Goal: Task Accomplishment & Management: Complete application form

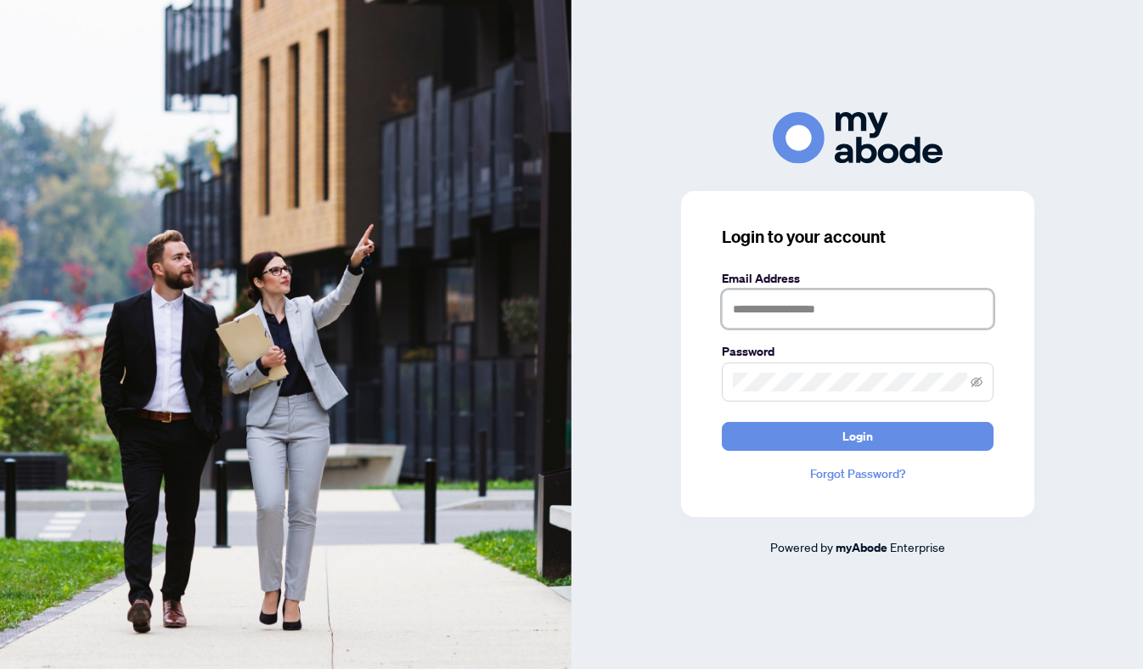
click at [808, 304] on input "text" at bounding box center [858, 308] width 272 height 39
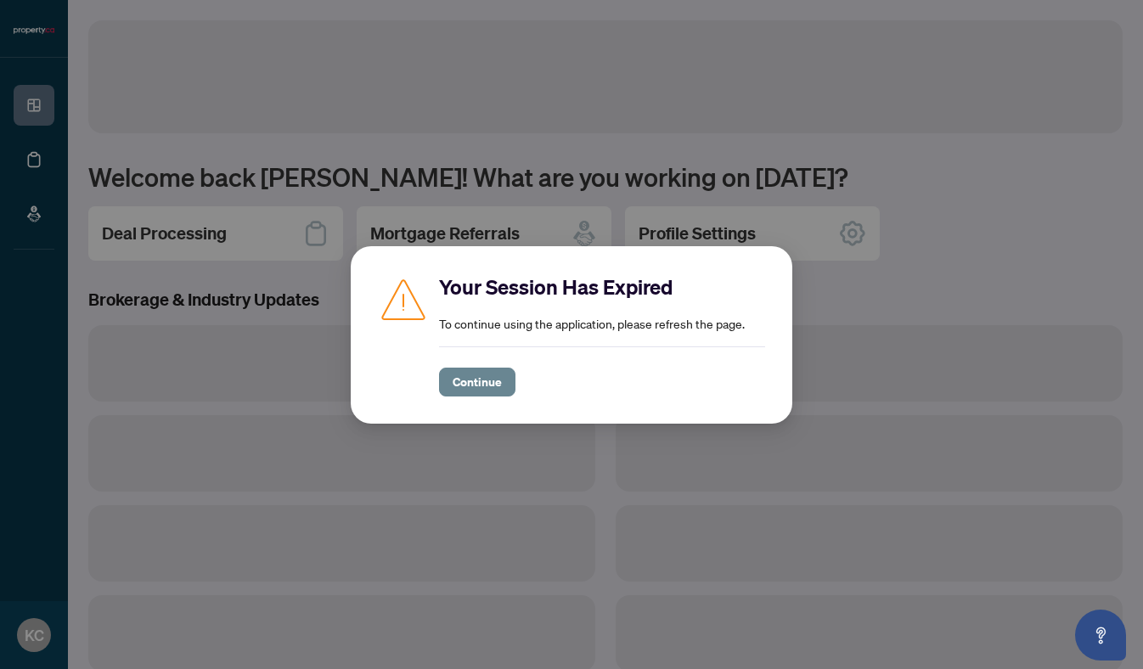
click at [481, 387] on span "Continue" at bounding box center [476, 381] width 49 height 27
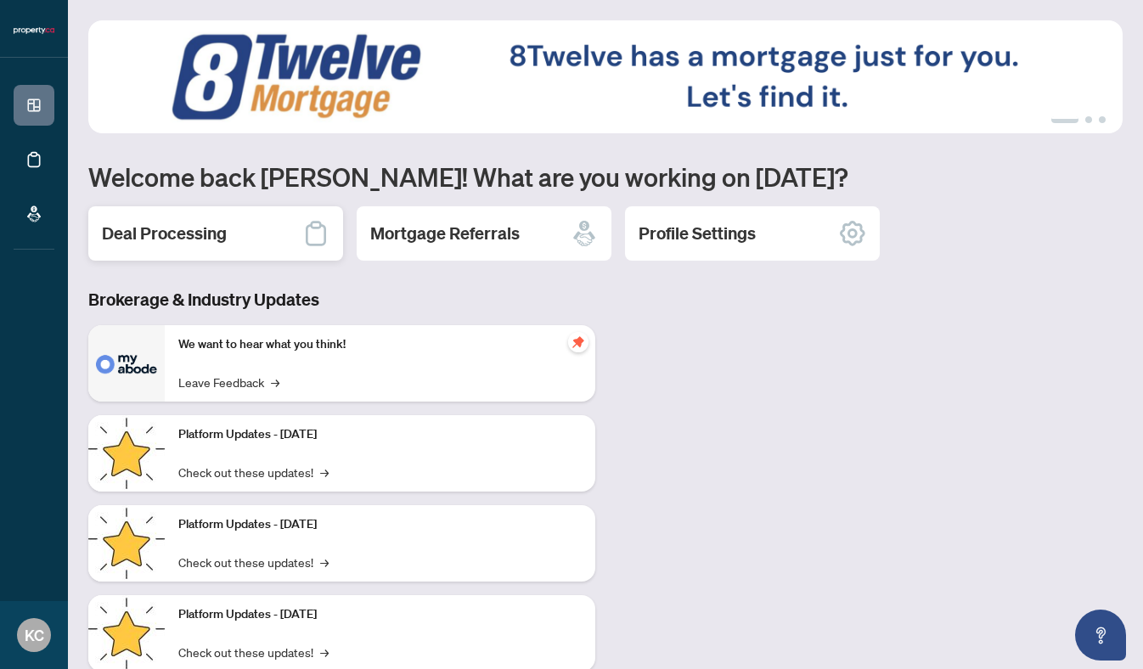
click at [244, 242] on div "Deal Processing" at bounding box center [215, 233] width 255 height 54
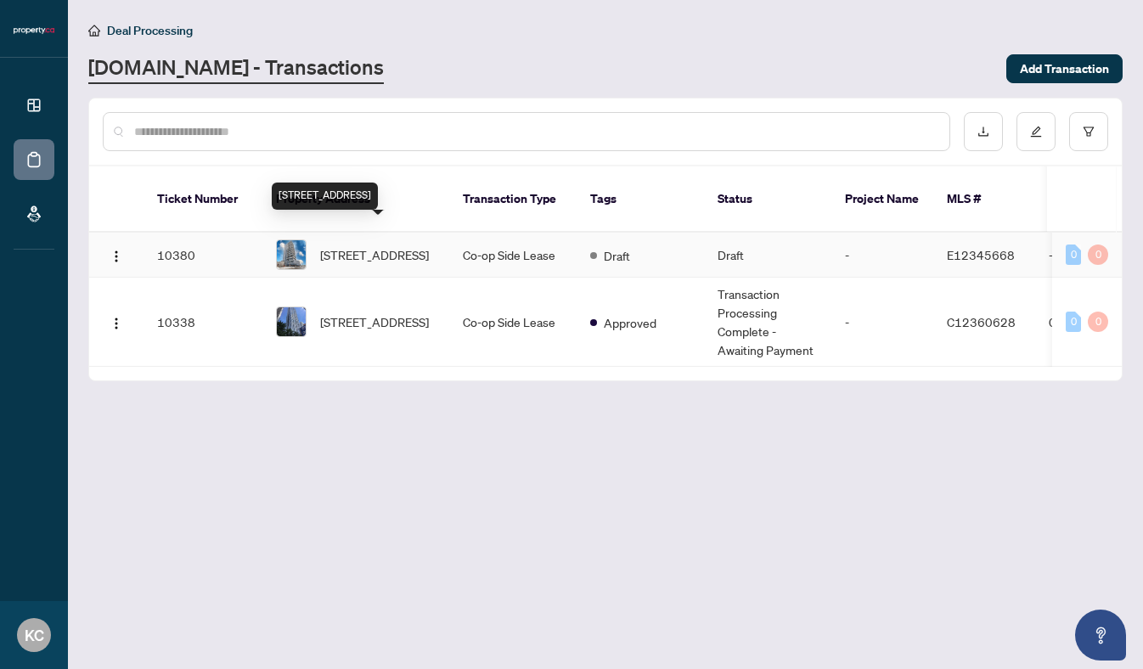
click at [334, 245] on span "2804-225 Village Green Sq, Toronto, Ontario M1S 0G5, Canada" at bounding box center [374, 254] width 109 height 19
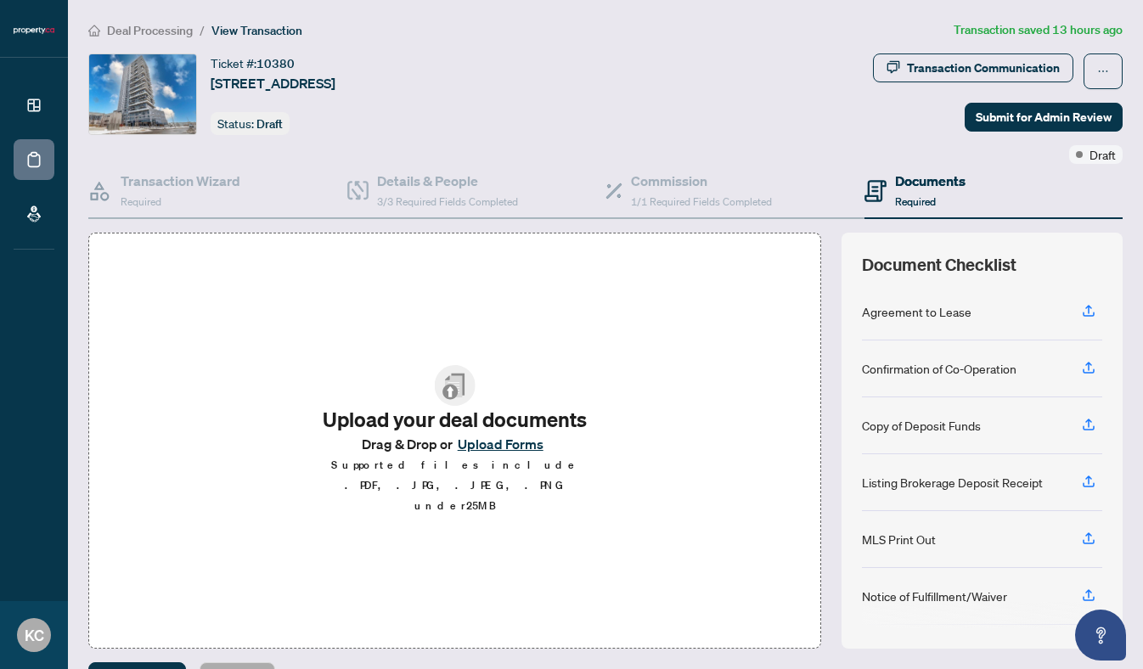
click at [420, 382] on span "Upload your deal documents Drag & Drop or Upload Forms Supported files include …" at bounding box center [454, 440] width 325 height 178
click at [502, 455] on button "Upload Forms" at bounding box center [500, 444] width 96 height 22
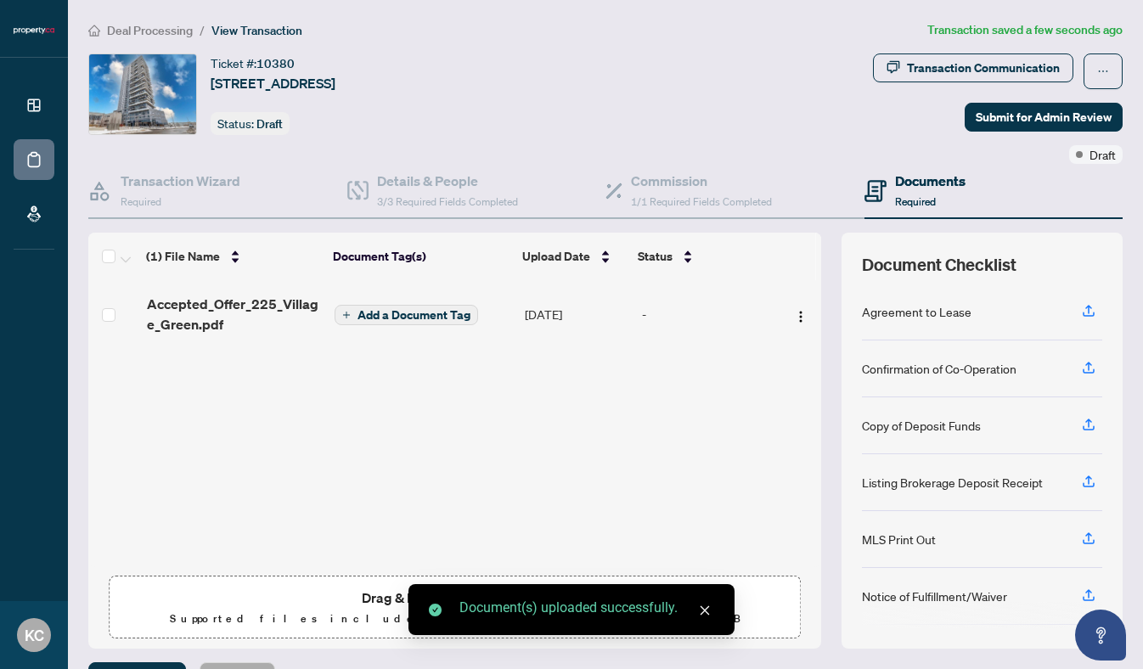
click at [407, 305] on button "Add a Document Tag" at bounding box center [405, 315] width 143 height 20
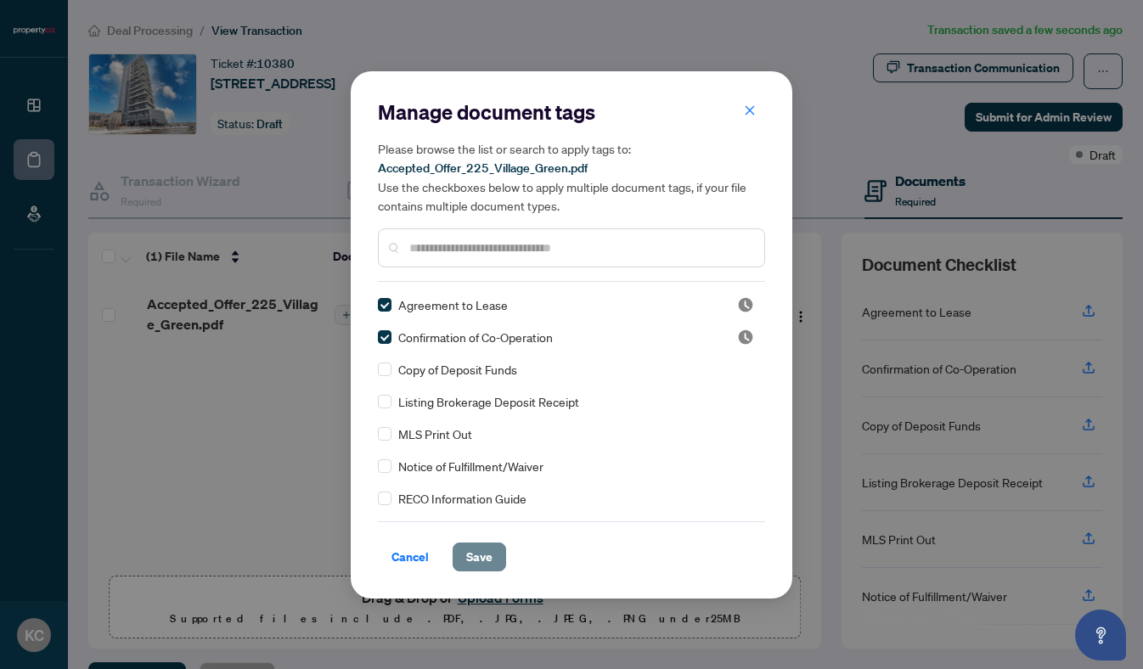
click at [469, 557] on span "Save" at bounding box center [479, 556] width 26 height 27
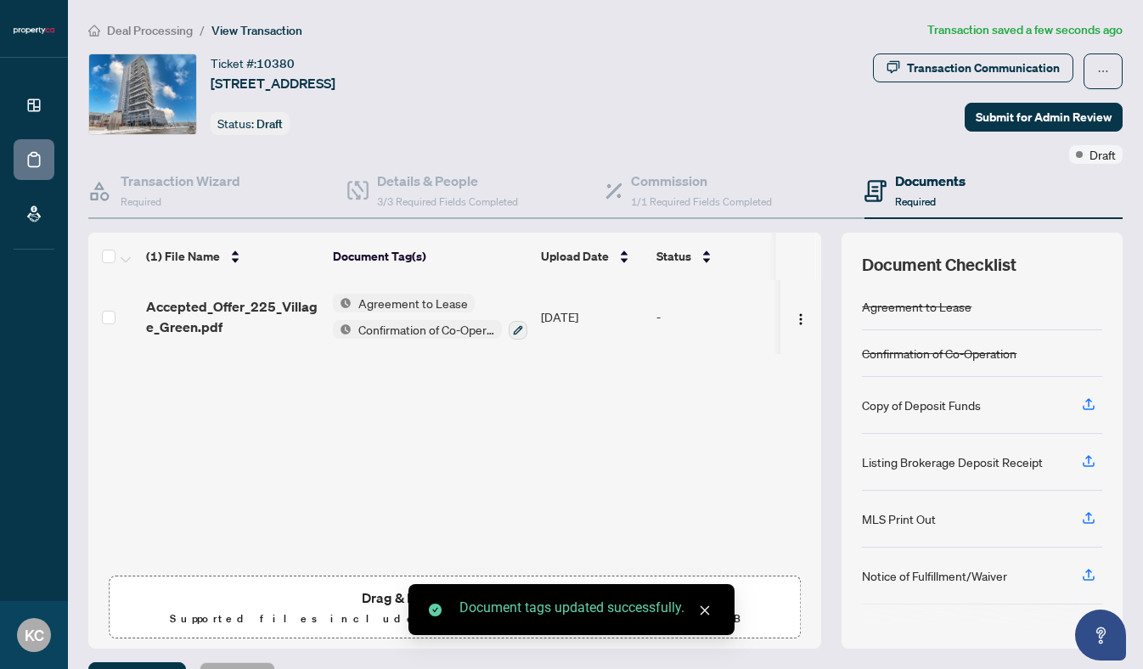
click at [989, 133] on div "Transaction Communication Submit for Admin Review Draft" at bounding box center [865, 108] width 515 height 110
click at [991, 109] on span "Submit for Admin Review" at bounding box center [1043, 117] width 136 height 27
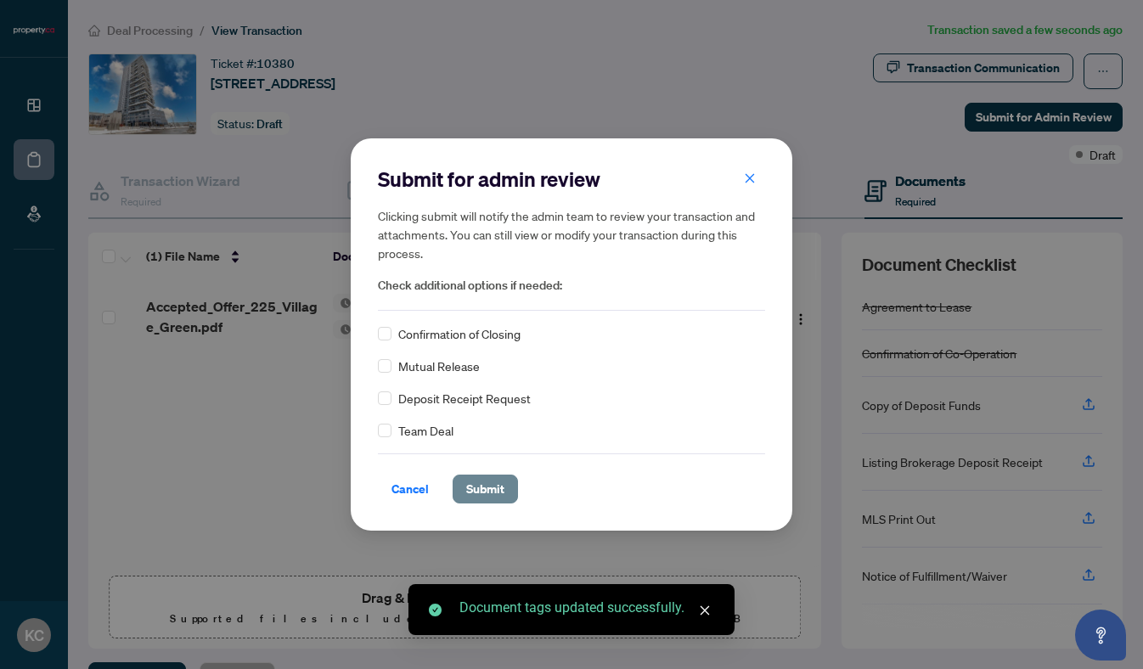
click at [491, 485] on span "Submit" at bounding box center [485, 488] width 38 height 27
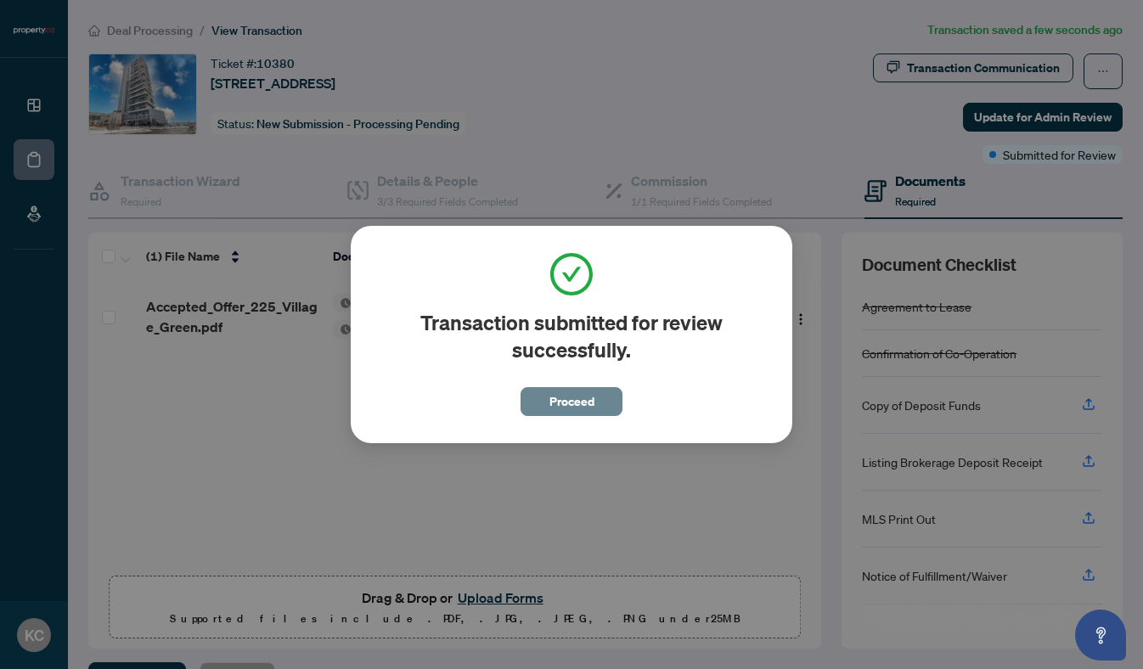
click at [584, 398] on span "Proceed" at bounding box center [571, 401] width 45 height 27
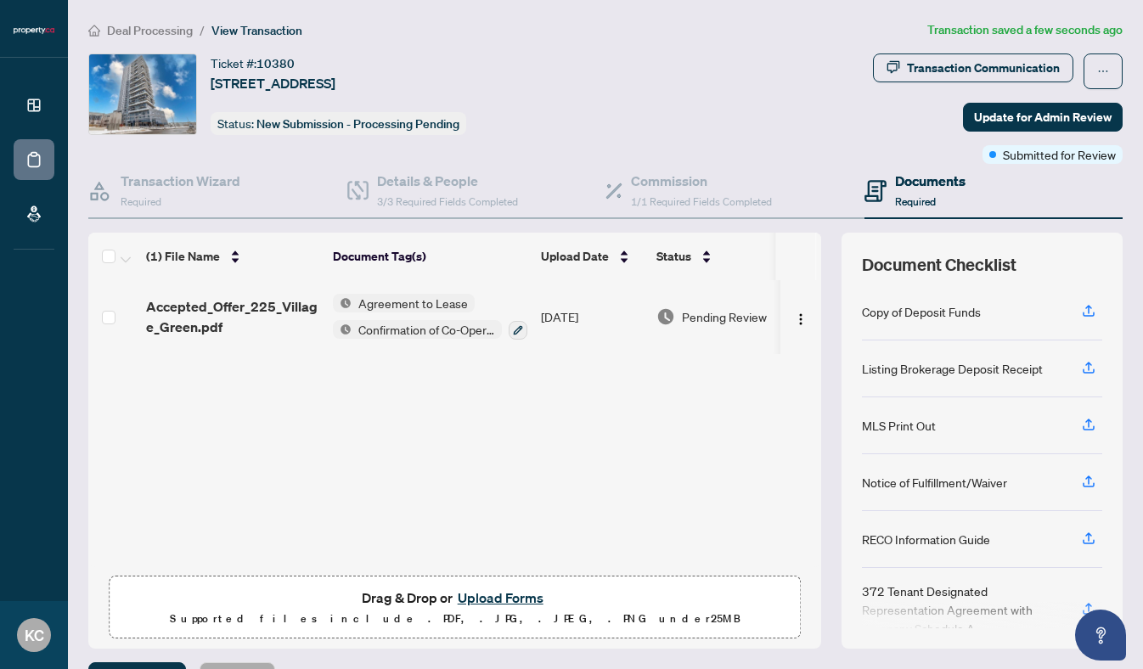
scroll to position [123, 0]
